Goal: Task Accomplishment & Management: Use online tool/utility

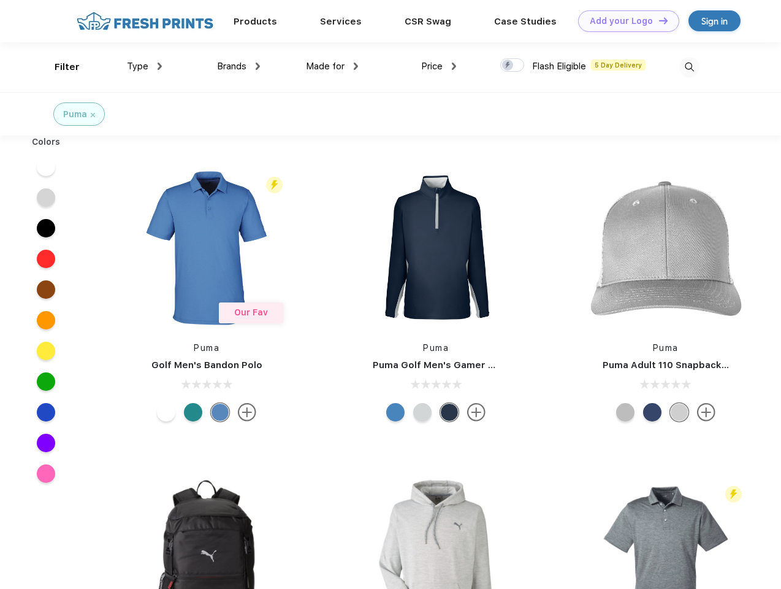
click at [624, 21] on link "Add your Logo Design Tool" at bounding box center [628, 20] width 101 height 21
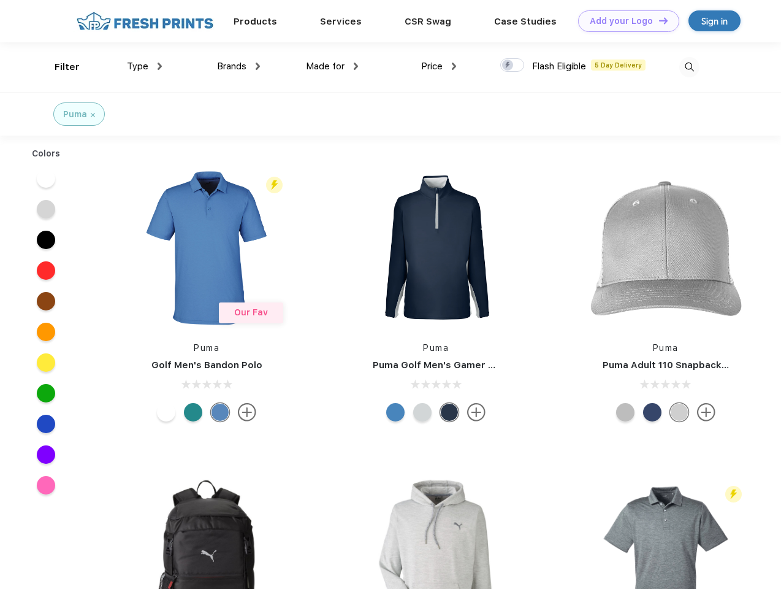
click at [0, 0] on div "Design Tool" at bounding box center [0, 0] width 0 height 0
click at [658, 20] on link "Add your Logo Design Tool" at bounding box center [628, 20] width 101 height 21
click at [59, 67] on div "Filter" at bounding box center [67, 67] width 25 height 14
click at [145, 66] on span "Type" at bounding box center [137, 66] width 21 height 11
click at [239, 66] on span "Brands" at bounding box center [231, 66] width 29 height 11
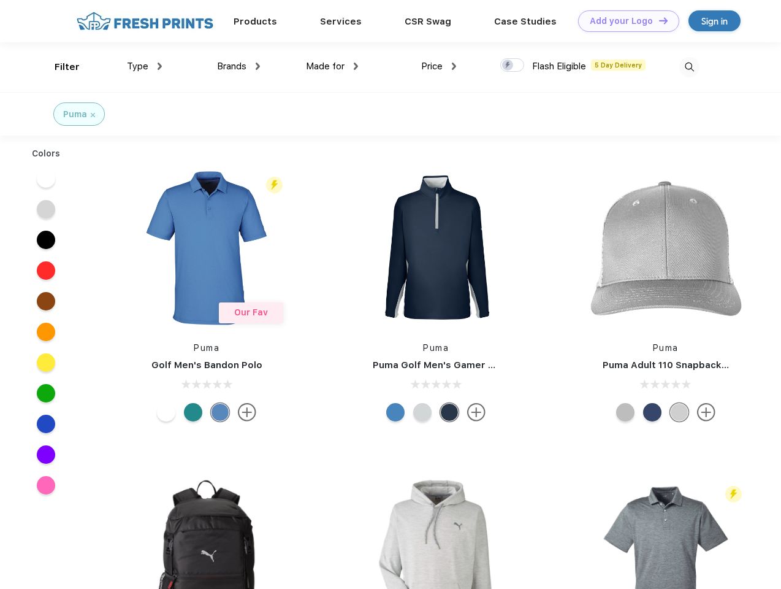
click at [332, 66] on span "Made for" at bounding box center [325, 66] width 39 height 11
click at [439, 66] on span "Price" at bounding box center [431, 66] width 21 height 11
click at [513, 66] on div at bounding box center [512, 64] width 24 height 13
click at [508, 66] on input "checkbox" at bounding box center [504, 62] width 8 height 8
click at [689, 67] on img at bounding box center [689, 67] width 20 height 20
